Goal: Transaction & Acquisition: Purchase product/service

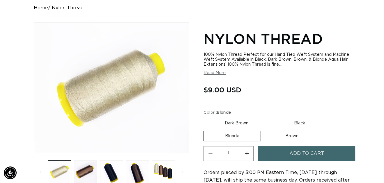
scroll to position [87, 0]
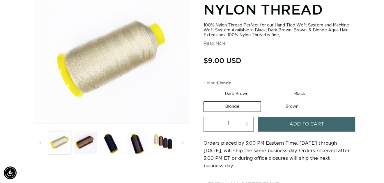
click at [297, 95] on label "Black Variant sold out or unavailable" at bounding box center [300, 94] width 54 height 10
click at [273, 88] on input "Black Variant sold out or unavailable" at bounding box center [272, 88] width 0 height 0
radio input "true"
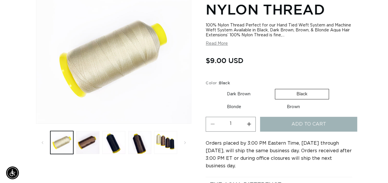
scroll to position [80, 0]
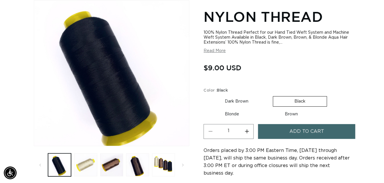
click at [283, 132] on button "Add to cart" at bounding box center [306, 131] width 97 height 15
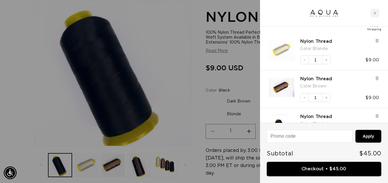
scroll to position [58, 0]
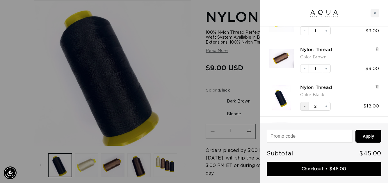
click at [304, 106] on icon "Decrease quantity" at bounding box center [304, 106] width 3 height 3
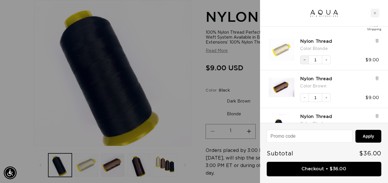
click at [304, 58] on icon "Decrease quantity" at bounding box center [304, 59] width 3 height 3
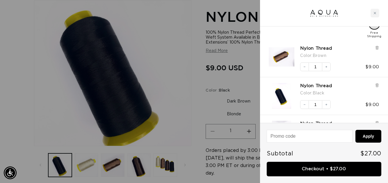
scroll to position [51, 0]
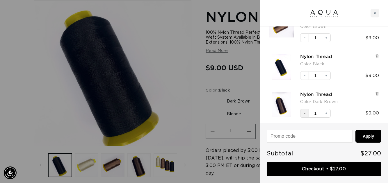
click at [303, 113] on icon "Decrease quantity" at bounding box center [304, 113] width 3 height 3
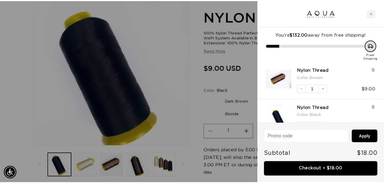
scroll to position [13, 0]
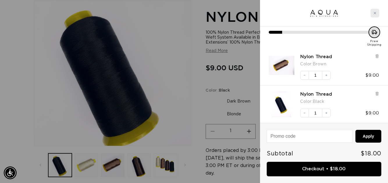
click at [375, 14] on icon "Close cart" at bounding box center [375, 13] width 3 height 3
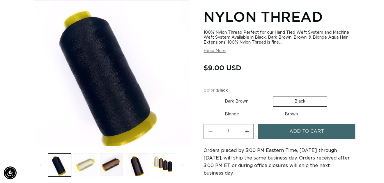
scroll to position [0, 0]
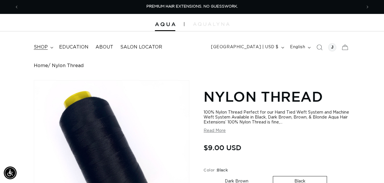
click at [42, 48] on span "shop" at bounding box center [41, 47] width 14 height 6
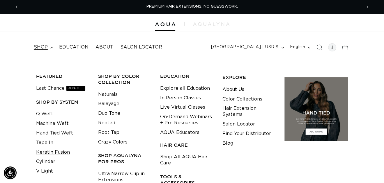
click at [54, 152] on link "Keratin Fusion" at bounding box center [53, 153] width 34 height 10
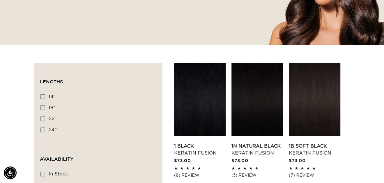
scroll to position [175, 0]
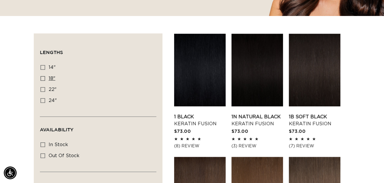
click at [41, 78] on icon at bounding box center [42, 78] width 5 height 5
click at [41, 78] on input "18" 18" (47 products)" at bounding box center [42, 78] width 5 height 5
checkbox input "true"
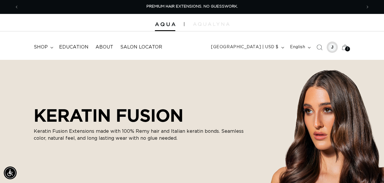
click at [334, 47] on div at bounding box center [332, 47] width 8 height 8
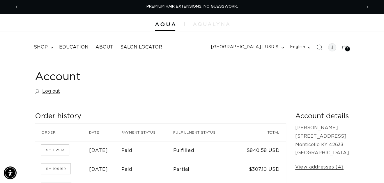
scroll to position [58, 0]
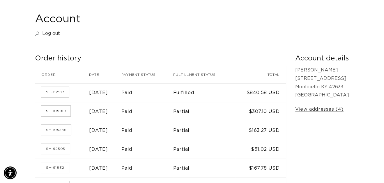
click at [62, 110] on link "SH-109919" at bounding box center [55, 111] width 29 height 10
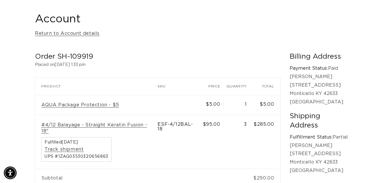
scroll to position [87, 0]
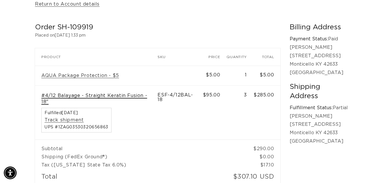
click at [112, 95] on link "#4/12 Balayage - Straight Keratin Fusion - 18"" at bounding box center [96, 99] width 110 height 12
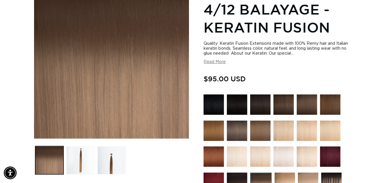
scroll to position [116, 0]
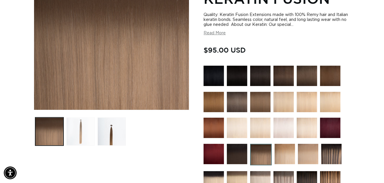
click at [85, 130] on button "Load image 2 in gallery view" at bounding box center [80, 132] width 28 height 28
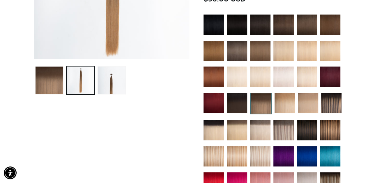
scroll to position [80, 0]
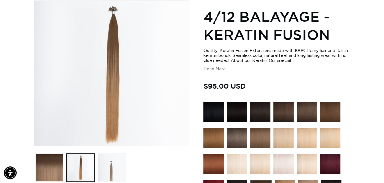
click at [113, 173] on button "Load image 3 in gallery view" at bounding box center [111, 168] width 28 height 28
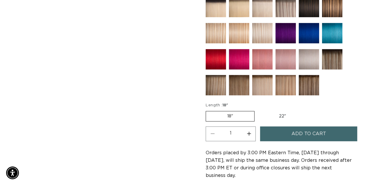
scroll to position [320, 0]
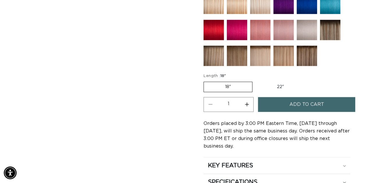
click at [244, 103] on button "Increase quantity for 4/12 Balayage - Keratin Fusion" at bounding box center [246, 104] width 13 height 15
click at [245, 103] on button "Increase quantity for 4/12 Balayage - Keratin Fusion" at bounding box center [246, 104] width 13 height 15
type input "3"
click at [295, 103] on span "Add to cart" at bounding box center [306, 104] width 35 height 15
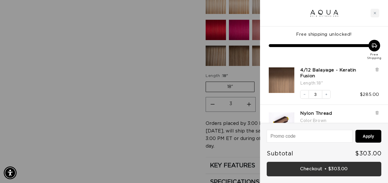
click at [308, 167] on link "Checkout • $303.00" at bounding box center [324, 169] width 115 height 15
